Goal: Navigation & Orientation: Find specific page/section

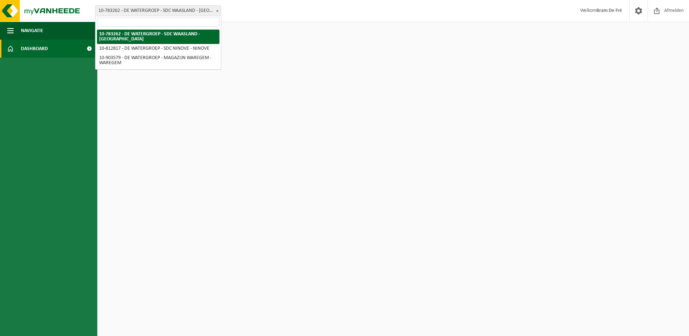
click at [219, 9] on span at bounding box center [217, 10] width 7 height 9
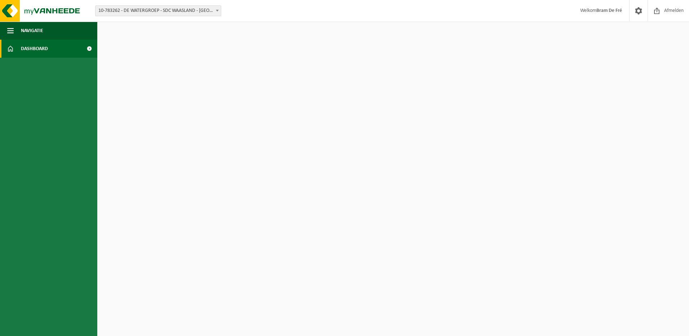
click at [39, 48] on span "Dashboard" at bounding box center [34, 49] width 27 height 18
click at [44, 32] on button "Navigatie" at bounding box center [48, 31] width 97 height 18
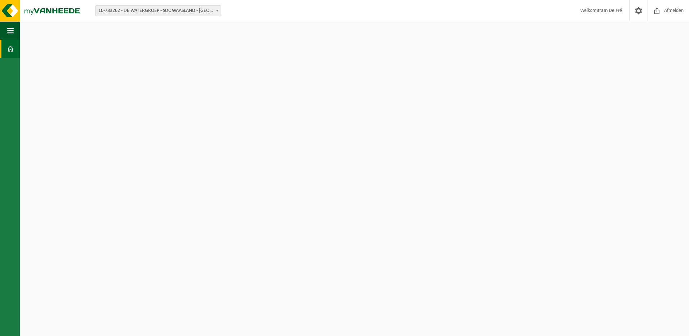
click at [597, 8] on strong "Bram De Fré" at bounding box center [610, 10] width 26 height 5
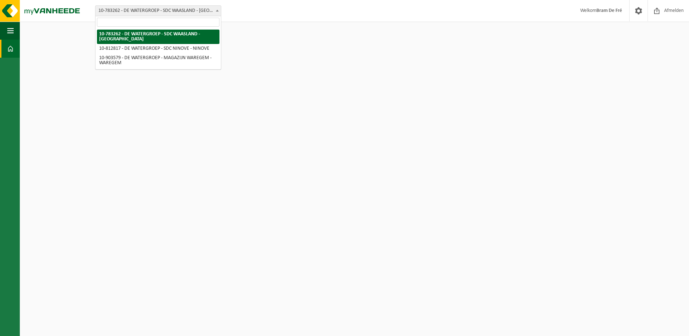
click at [202, 11] on span "10-783262 - DE WATERGROEP - SDC WAASLAND - [GEOGRAPHIC_DATA]" at bounding box center [158, 11] width 125 height 10
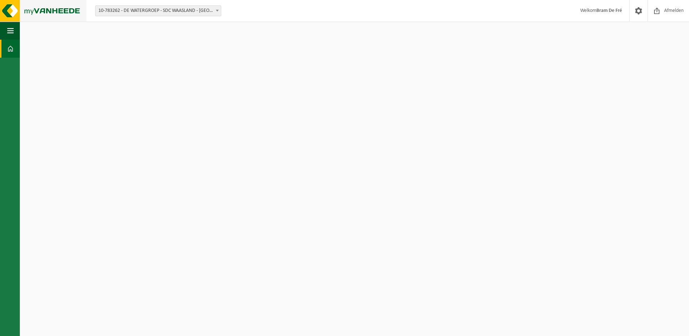
click at [60, 13] on img at bounding box center [43, 11] width 87 height 22
click at [9, 33] on span "button" at bounding box center [10, 31] width 6 height 18
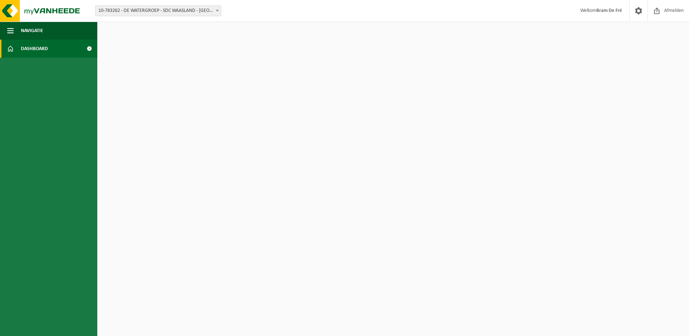
click at [27, 44] on span "Dashboard" at bounding box center [34, 49] width 27 height 18
click at [89, 48] on span at bounding box center [89, 49] width 16 height 18
click at [25, 50] on span "Dashboard" at bounding box center [34, 49] width 27 height 18
click at [6, 51] on link "Dashboard" at bounding box center [48, 49] width 97 height 18
click at [637, 15] on span at bounding box center [638, 10] width 11 height 21
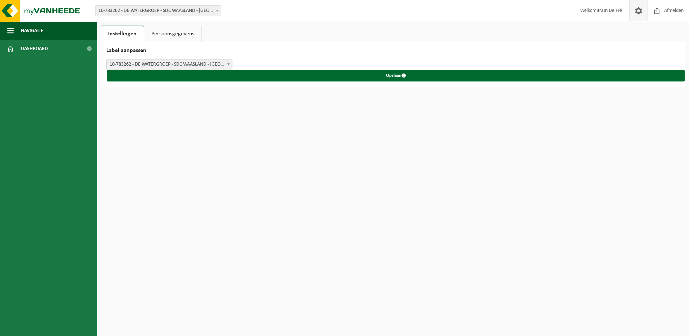
click at [165, 33] on link "Persoonsgegevens" at bounding box center [172, 34] width 57 height 17
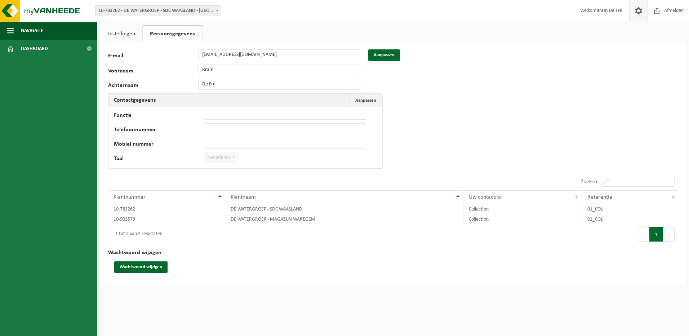
click at [122, 32] on link "Instellingen" at bounding box center [121, 34] width 41 height 17
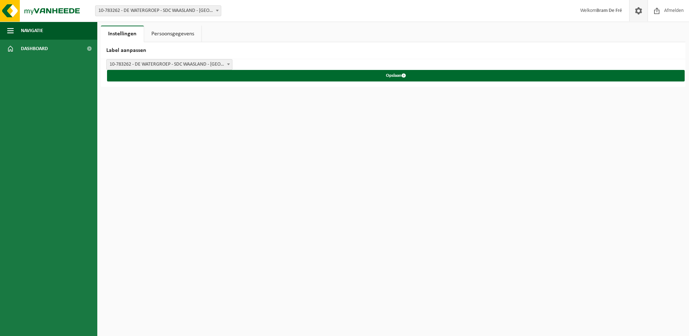
click at [592, 13] on span "Welkom Bram De Fré" at bounding box center [601, 10] width 56 height 21
click at [634, 13] on span at bounding box center [638, 10] width 11 height 21
click at [26, 32] on span "Navigatie" at bounding box center [32, 31] width 22 height 18
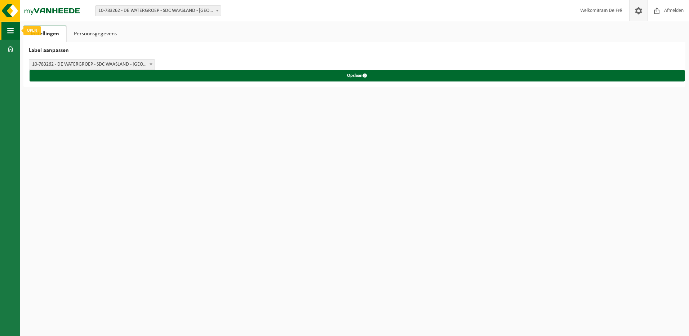
click at [12, 32] on span "button" at bounding box center [10, 31] width 6 height 18
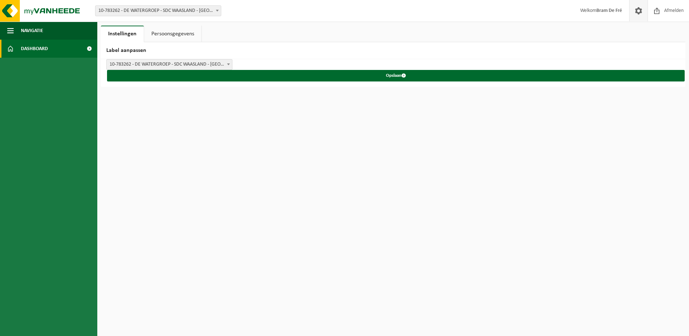
click at [12, 44] on span at bounding box center [10, 49] width 6 height 18
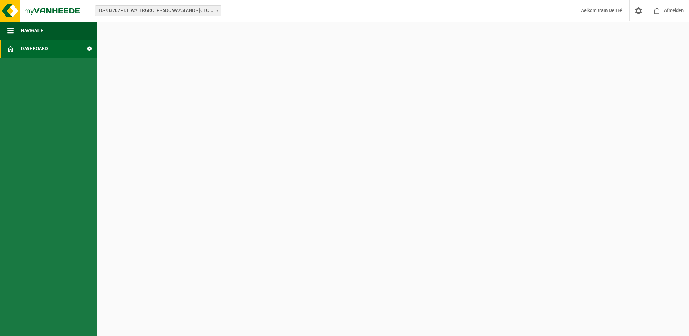
click at [16, 47] on link "Dashboard" at bounding box center [48, 49] width 97 height 18
click at [39, 47] on span "Dashboard" at bounding box center [34, 49] width 27 height 18
